Goal: Task Accomplishment & Management: Manage account settings

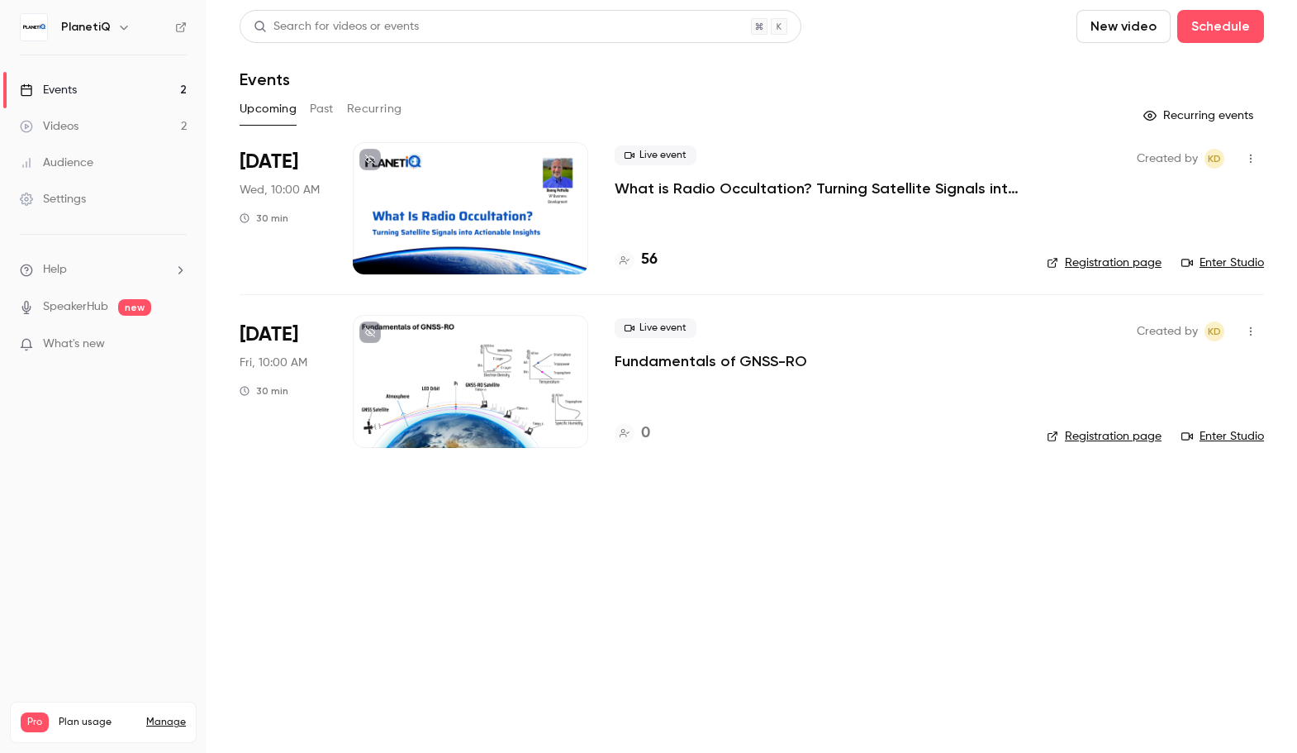
click at [1229, 257] on link "Enter Studio" at bounding box center [1222, 262] width 83 height 17
click at [323, 107] on button "Past" at bounding box center [322, 109] width 24 height 26
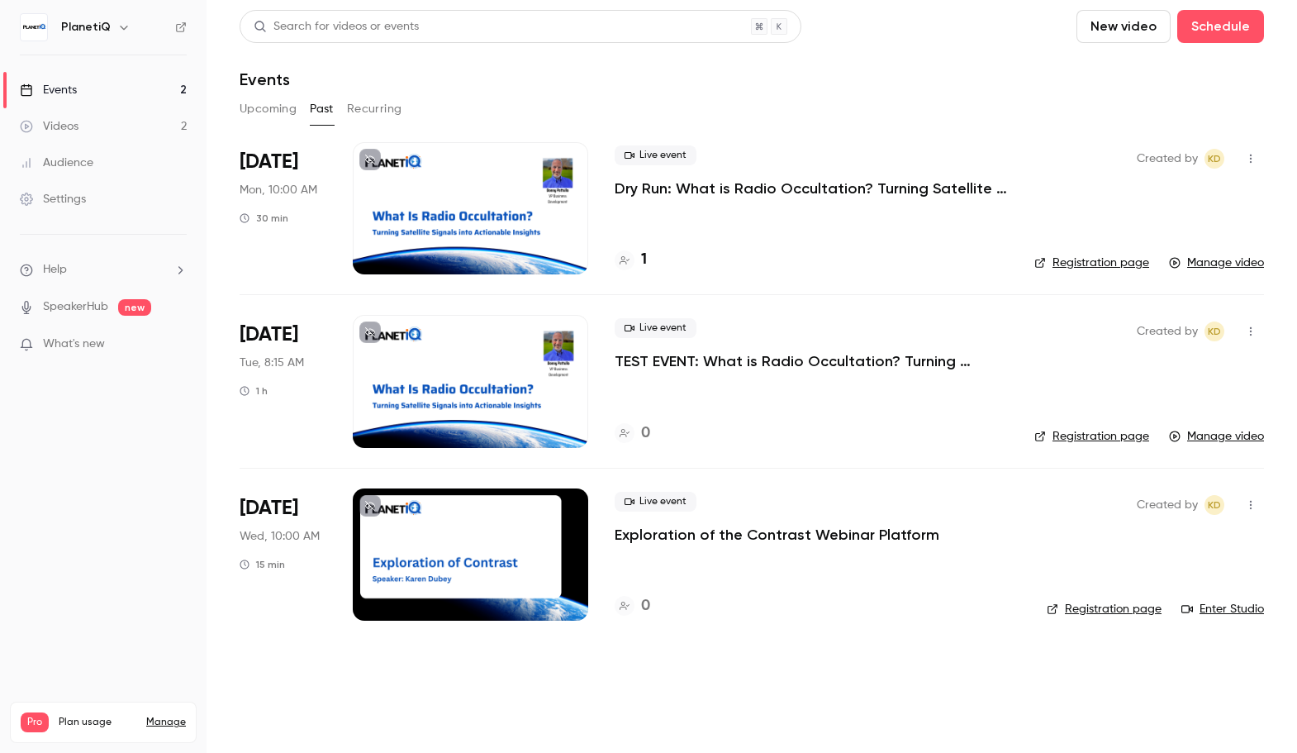
click at [279, 103] on button "Upcoming" at bounding box center [268, 109] width 57 height 26
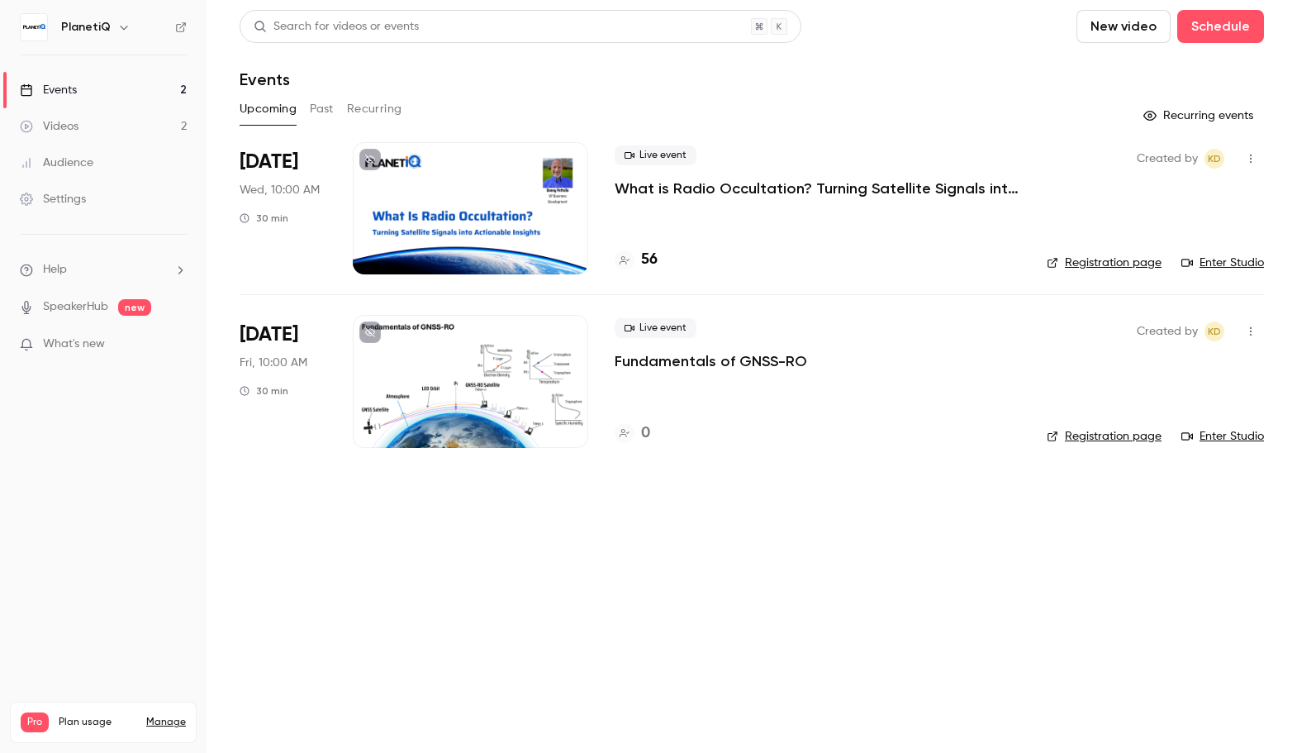
click at [498, 388] on div at bounding box center [470, 381] width 235 height 132
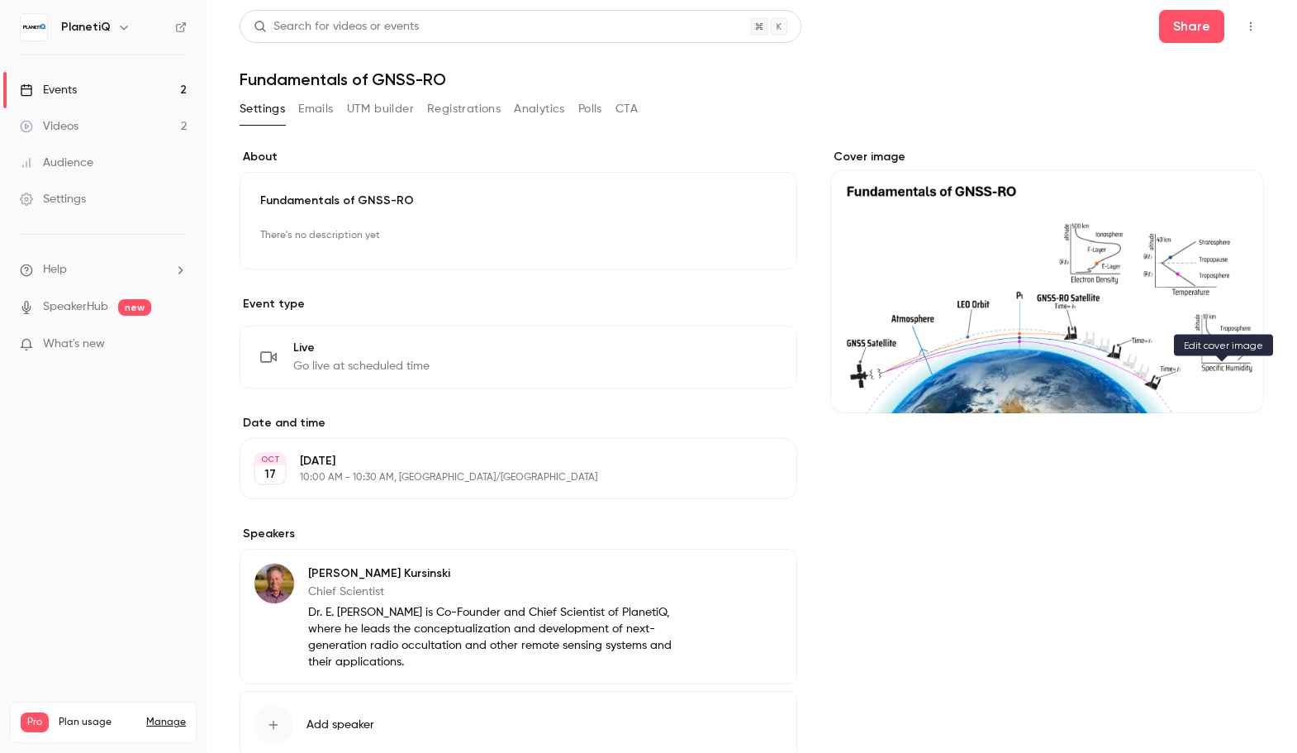
click at [1229, 385] on icon "Cover image" at bounding box center [1234, 383] width 11 height 11
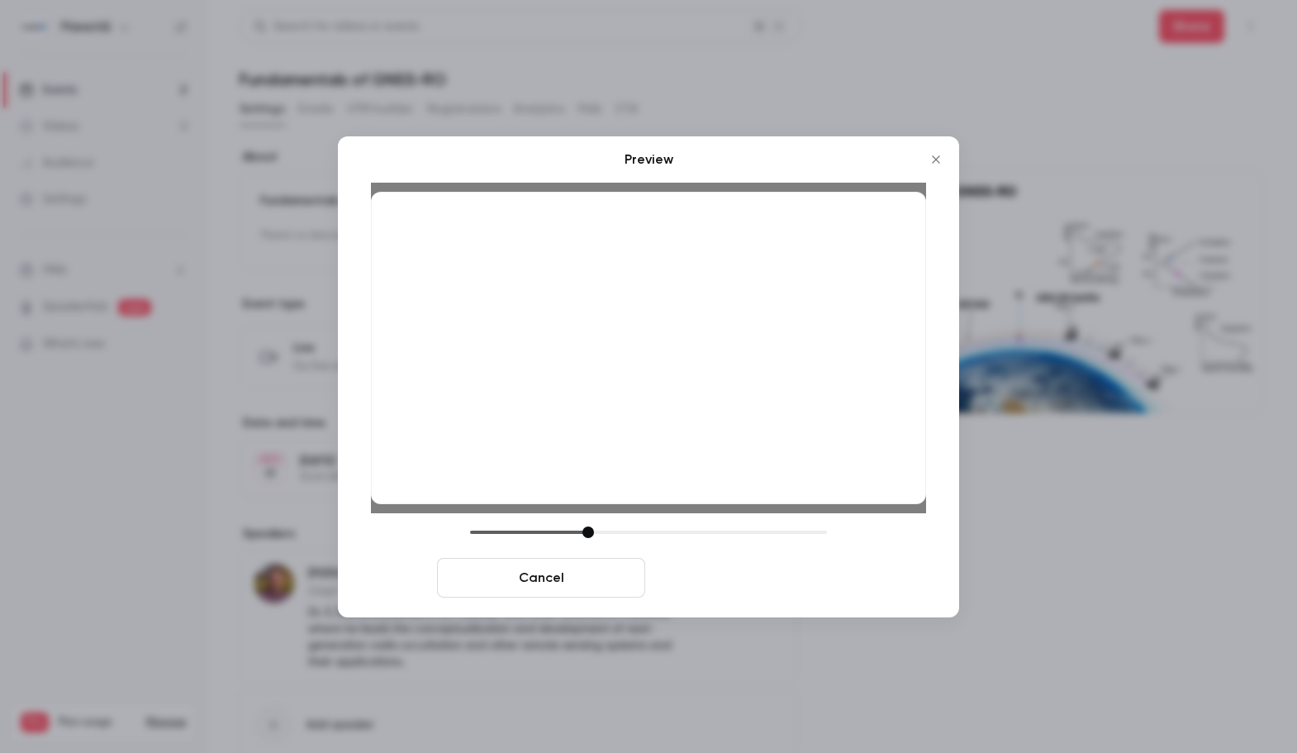
click at [815, 578] on button "Save cover" at bounding box center [756, 578] width 208 height 40
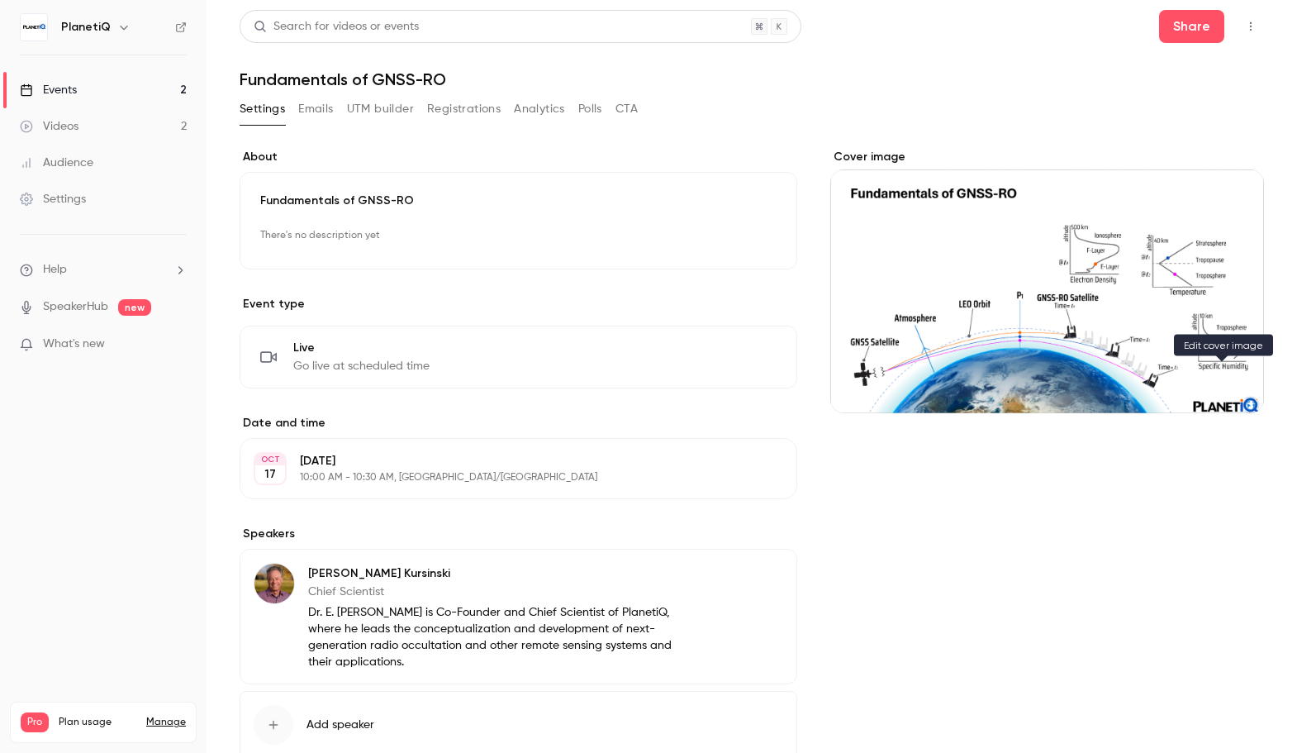
click at [1218, 380] on button "Cover image" at bounding box center [1234, 383] width 33 height 33
click at [1225, 383] on icon "Cover image" at bounding box center [1234, 383] width 18 height 13
click at [1002, 276] on div "Cover image" at bounding box center [1047, 281] width 434 height 264
click at [0, 0] on input "Cover image" at bounding box center [0, 0] width 0 height 0
click at [131, 85] on link "Events 2" at bounding box center [103, 90] width 207 height 36
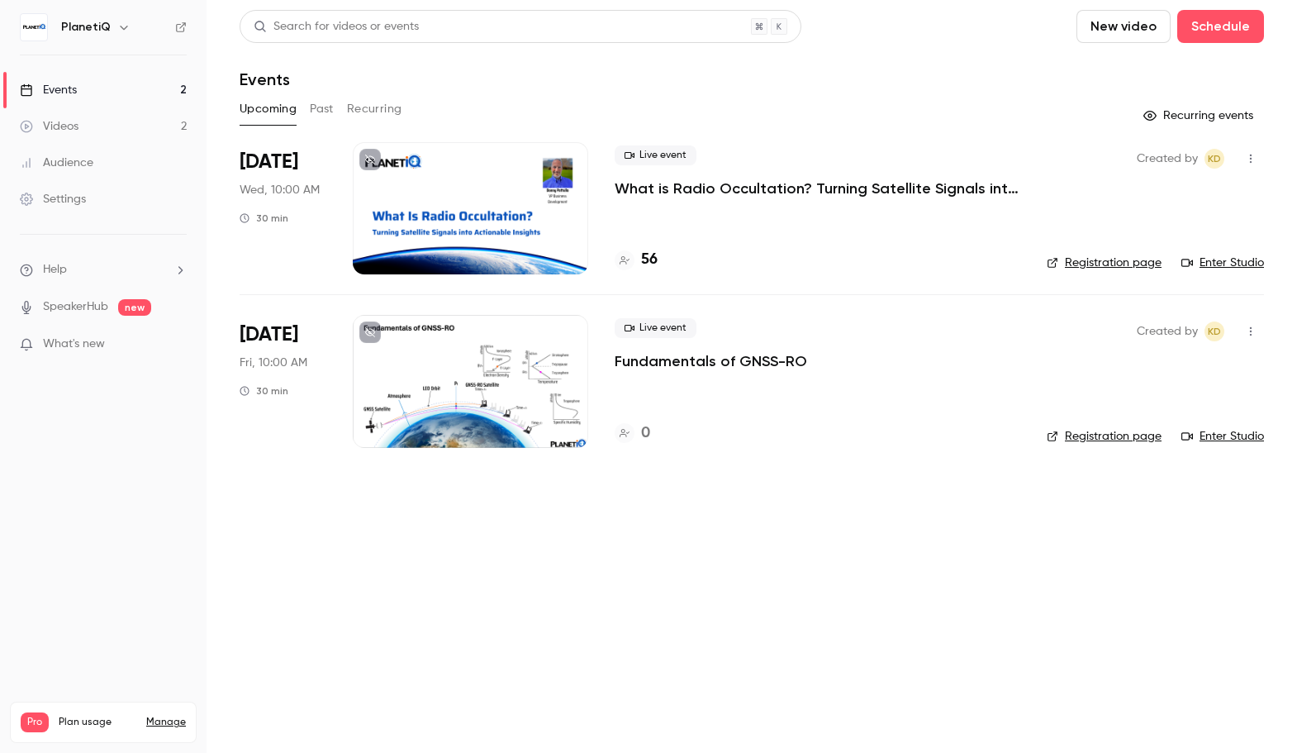
click at [1218, 435] on link "Enter Studio" at bounding box center [1222, 436] width 83 height 17
click at [1241, 438] on link "Enter Studio" at bounding box center [1222, 436] width 83 height 17
